Goal: Information Seeking & Learning: Learn about a topic

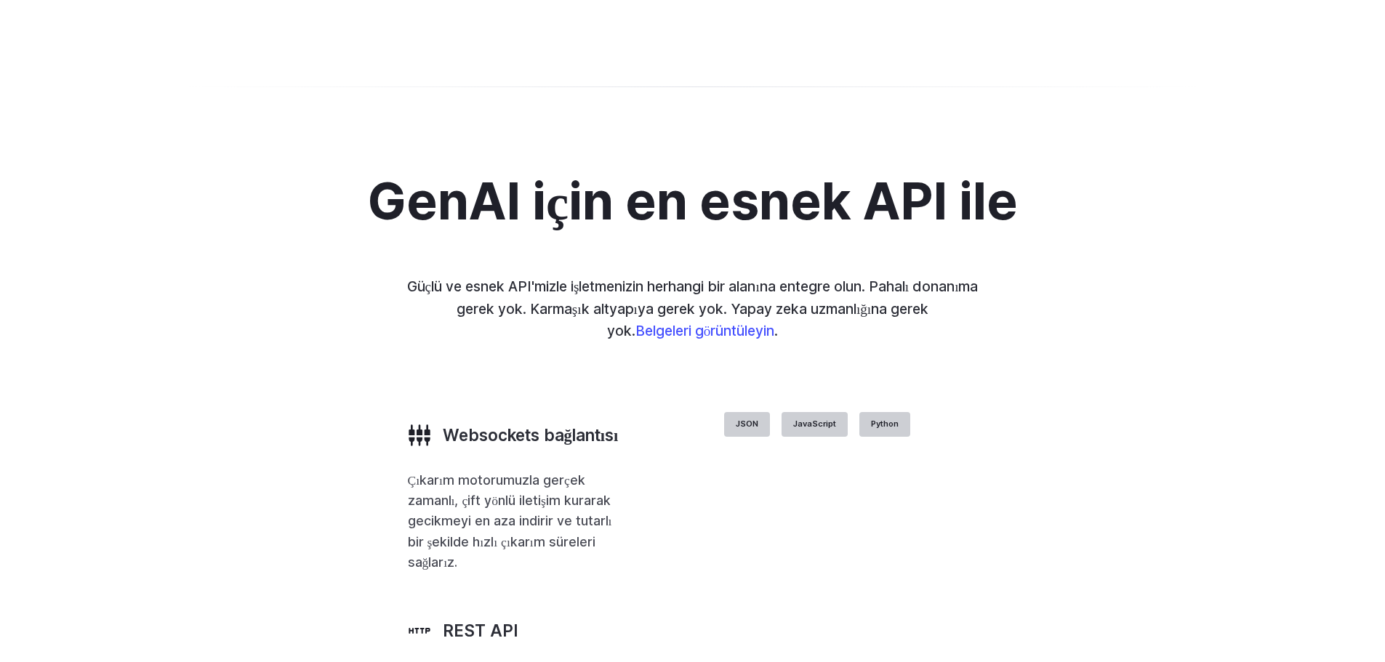
scroll to position [2790, 0]
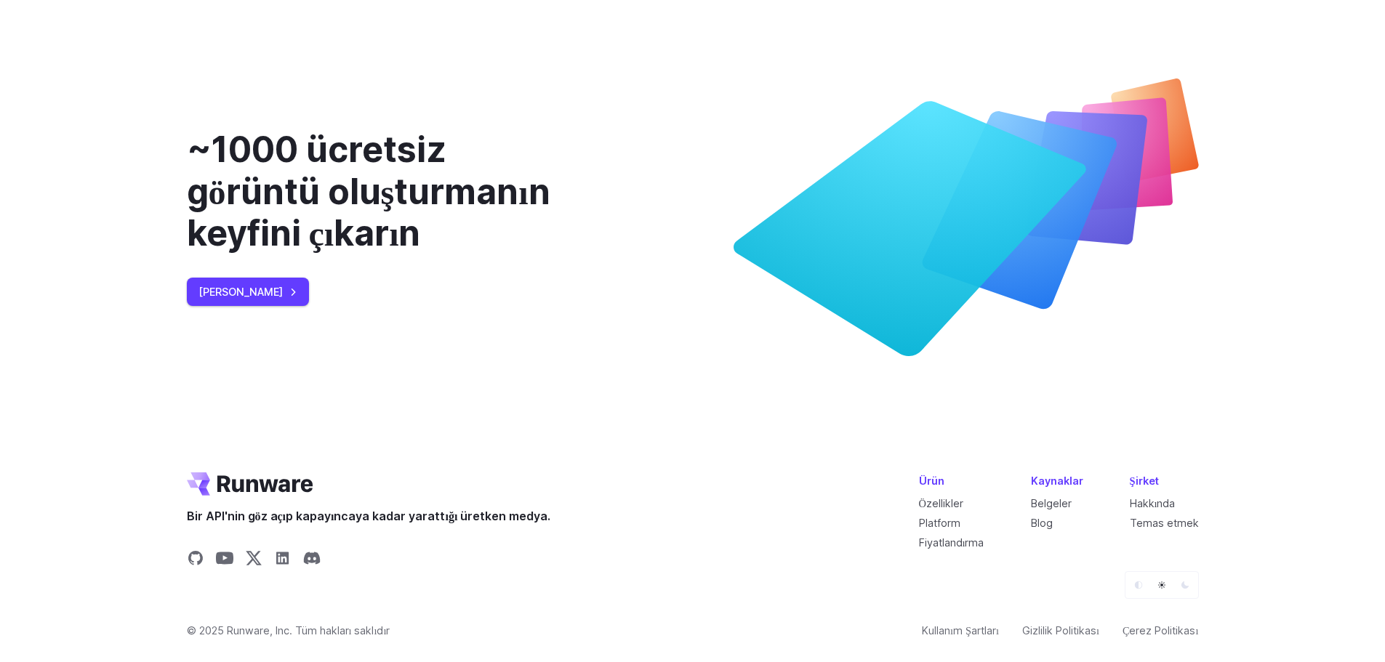
scroll to position [5553, 0]
click at [946, 527] on font "Platform" at bounding box center [939, 523] width 41 height 12
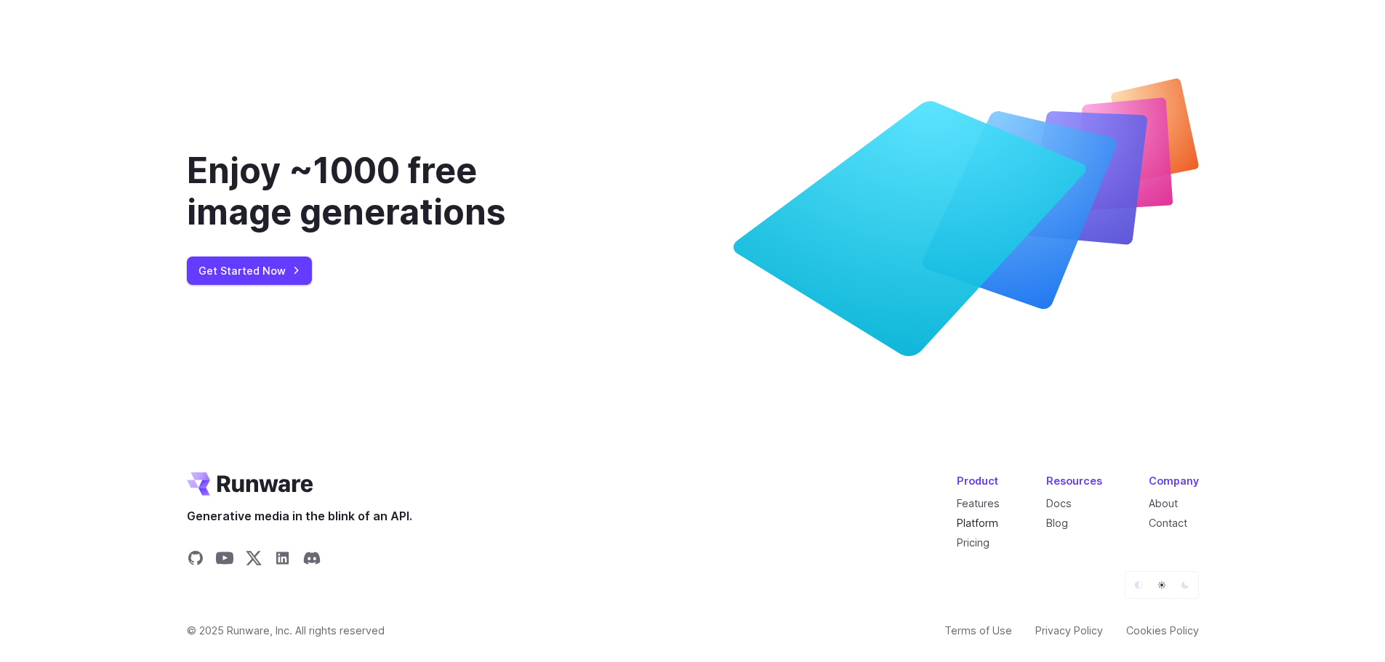
scroll to position [5466, 0]
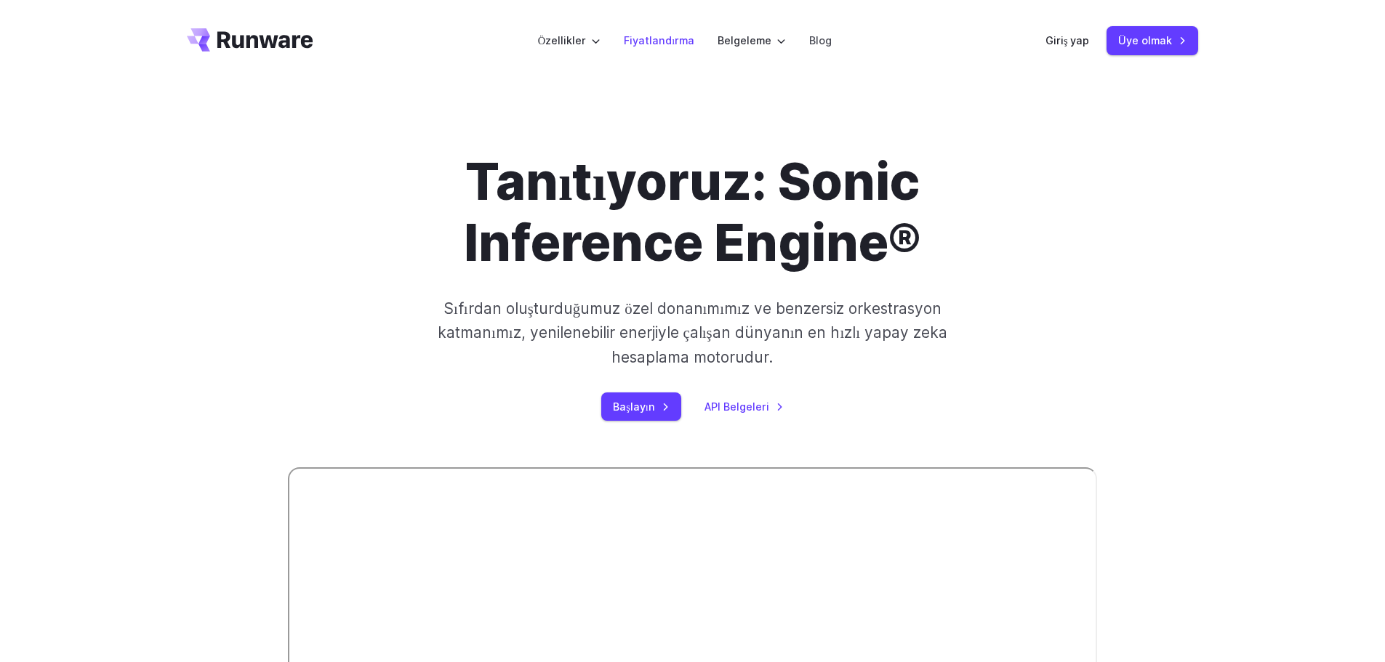
click at [651, 39] on font "Fiyatlandırma" at bounding box center [659, 40] width 71 height 12
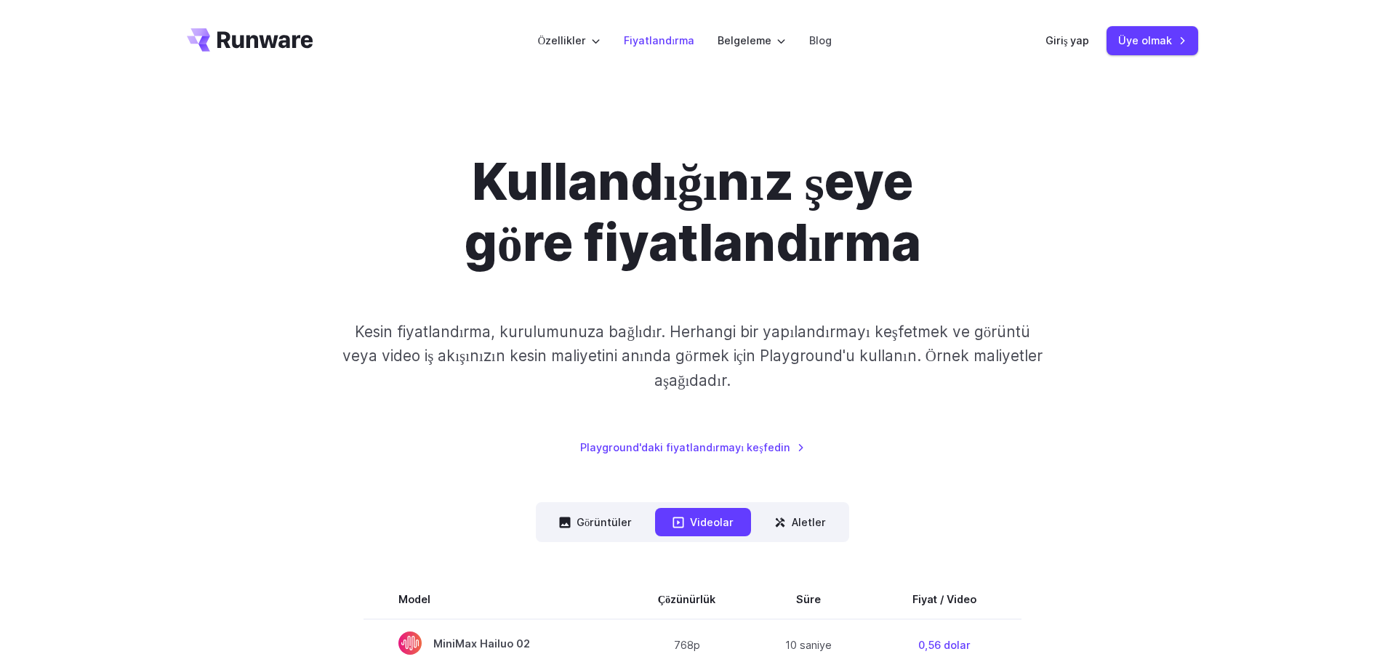
click at [665, 36] on font "Fiyatlandırma" at bounding box center [659, 40] width 71 height 12
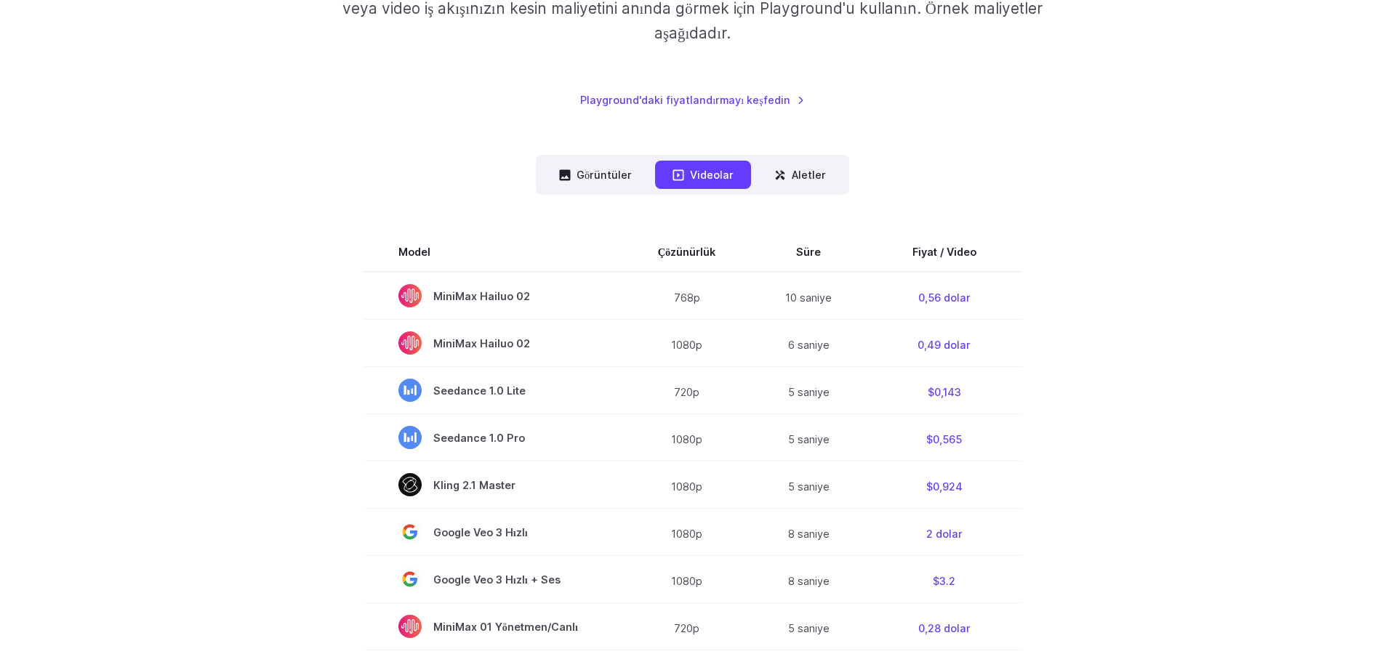
scroll to position [364, 0]
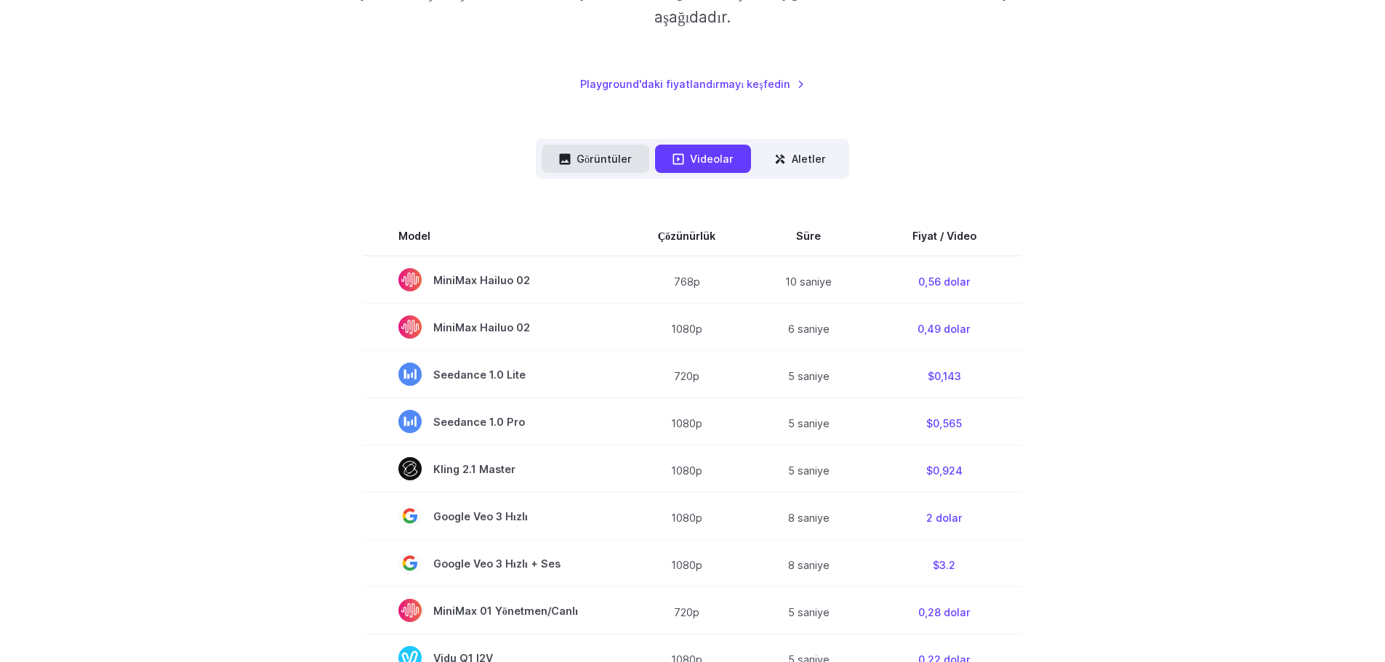
click at [609, 162] on font "Görüntüler" at bounding box center [604, 159] width 55 height 12
click at [601, 157] on font "Görüntüler" at bounding box center [604, 159] width 55 height 12
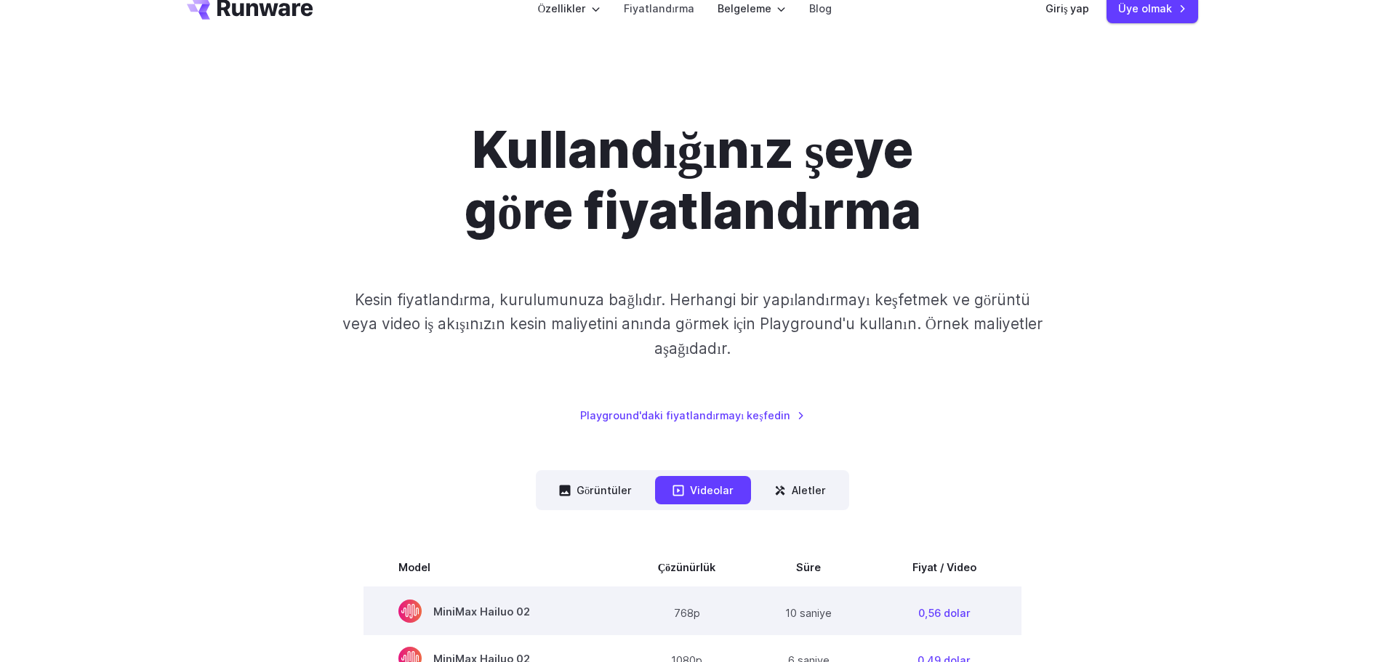
scroll to position [0, 0]
